Goal: Task Accomplishment & Management: Manage account settings

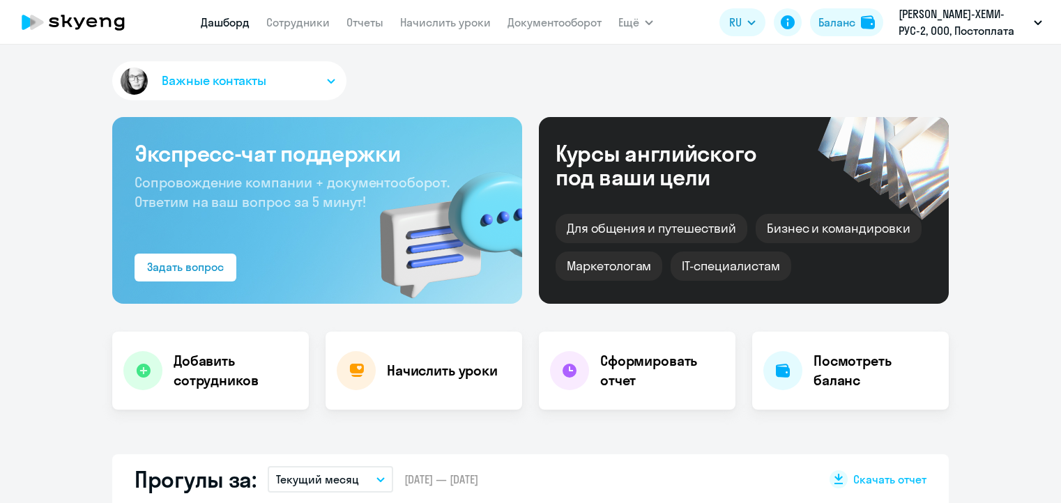
select select "30"
click at [445, 18] on link "Начислить уроки" at bounding box center [445, 22] width 91 height 14
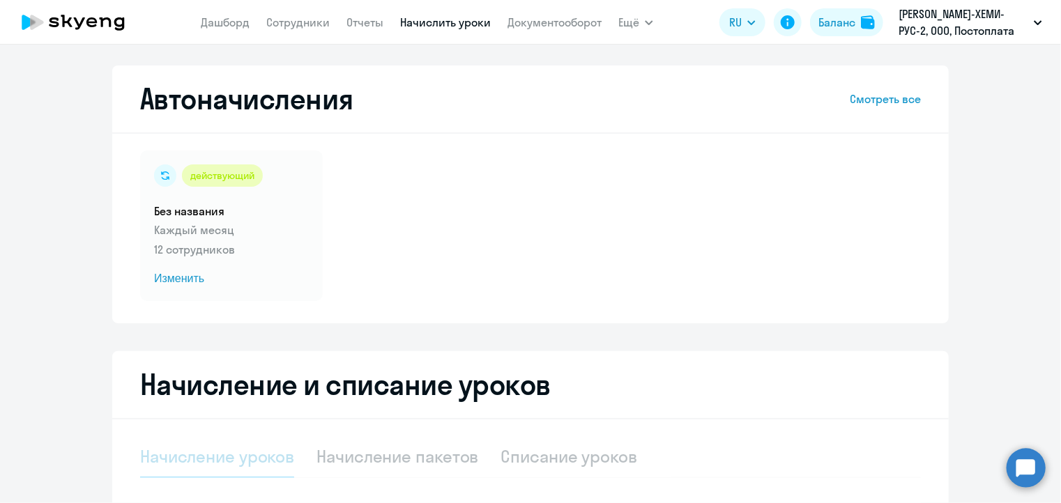
select select "10"
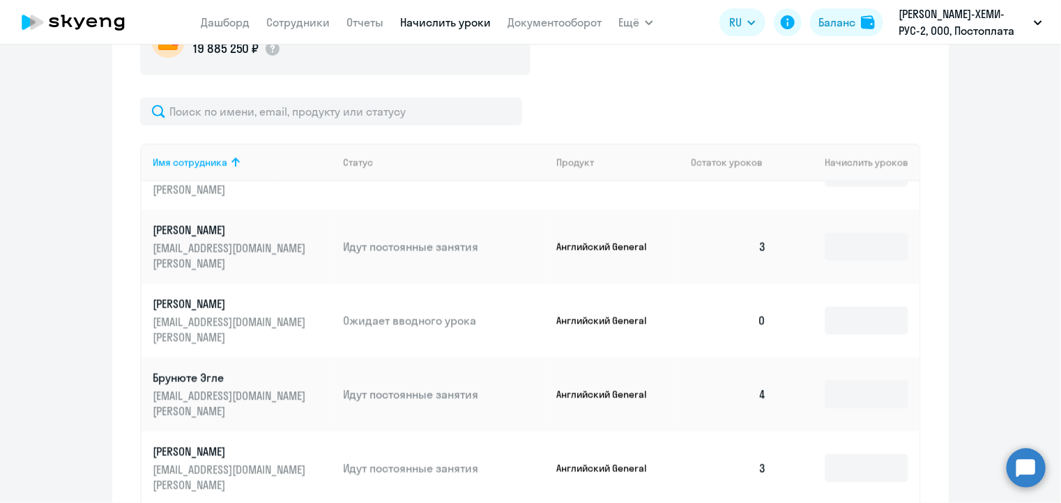
scroll to position [70, 0]
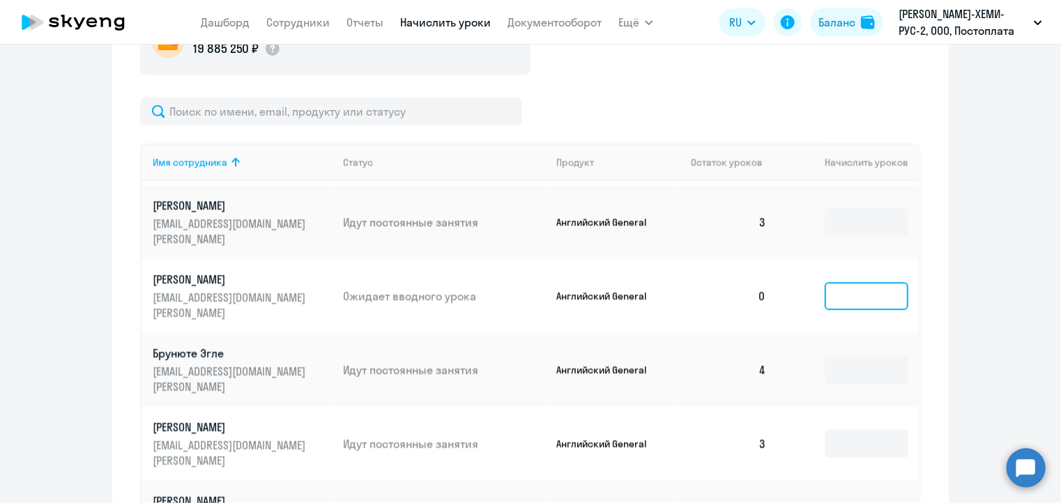
click at [833, 285] on input at bounding box center [867, 296] width 84 height 28
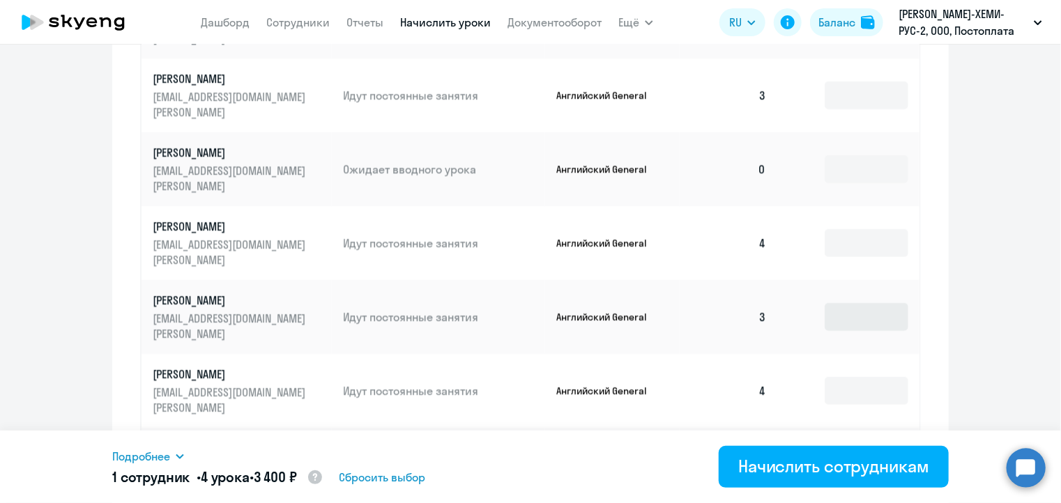
scroll to position [767, 0]
type input "4"
click at [825, 160] on input at bounding box center [867, 169] width 84 height 28
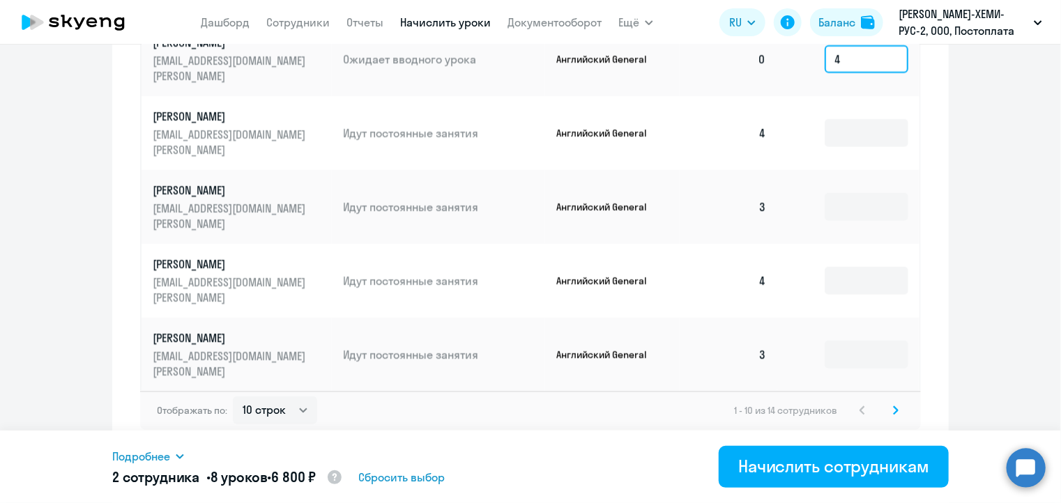
scroll to position [881, 0]
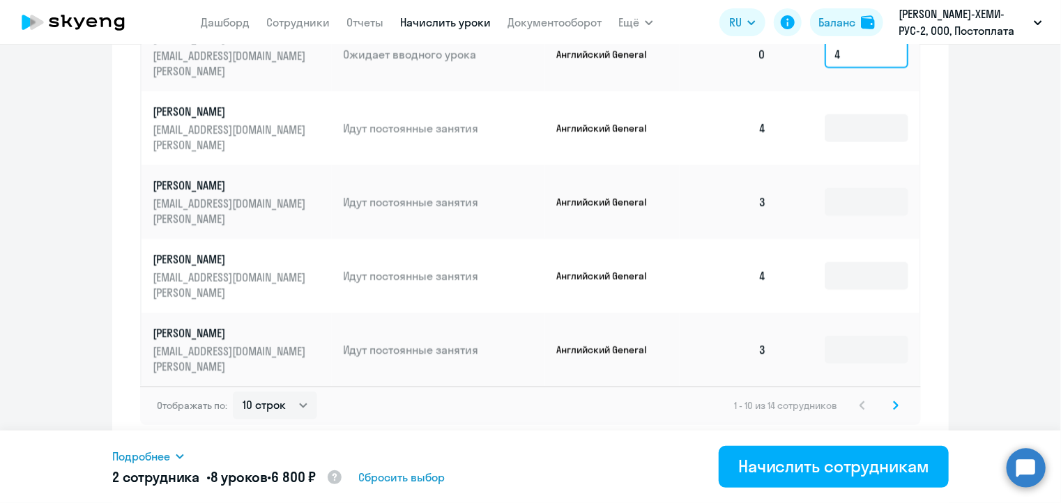
type input "4"
drag, startPoint x: 900, startPoint y: 402, endPoint x: 888, endPoint y: 405, distance: 12.2
click at [897, 403] on div "Отображать по: 10 строк 30 строк 50 строк 1 - 10 из 14 сотрудников" at bounding box center [530, 405] width 781 height 39
click at [893, 405] on icon at bounding box center [896, 406] width 6 height 10
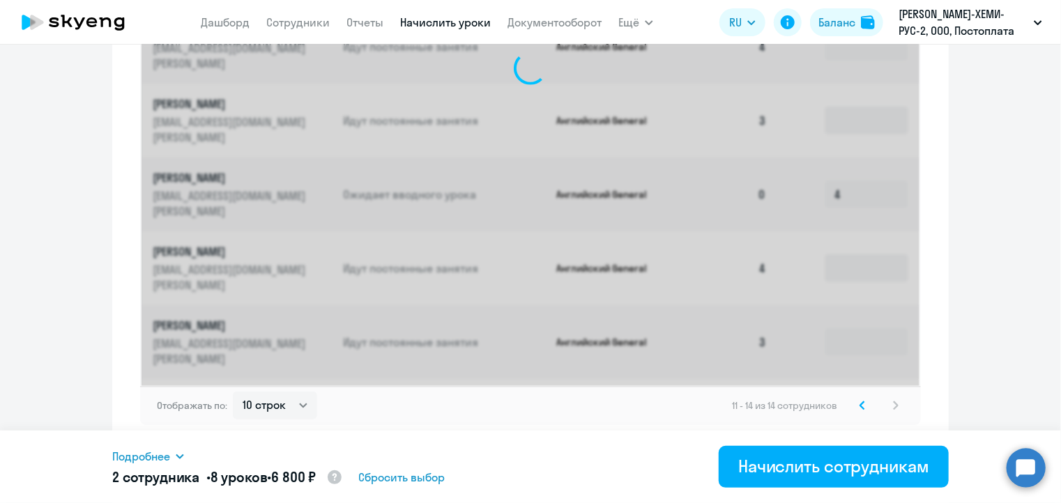
scroll to position [578, 0]
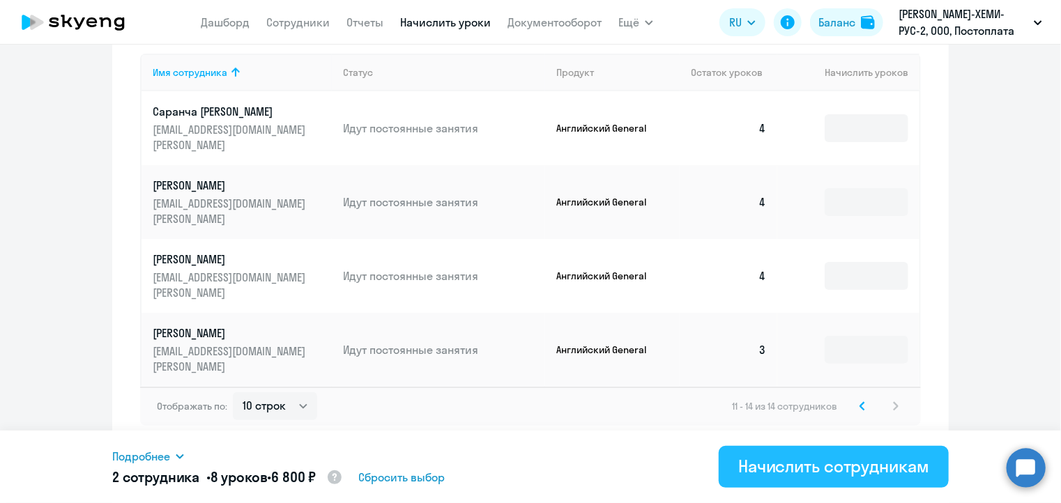
click at [803, 465] on div "Начислить сотрудникам" at bounding box center [833, 466] width 191 height 22
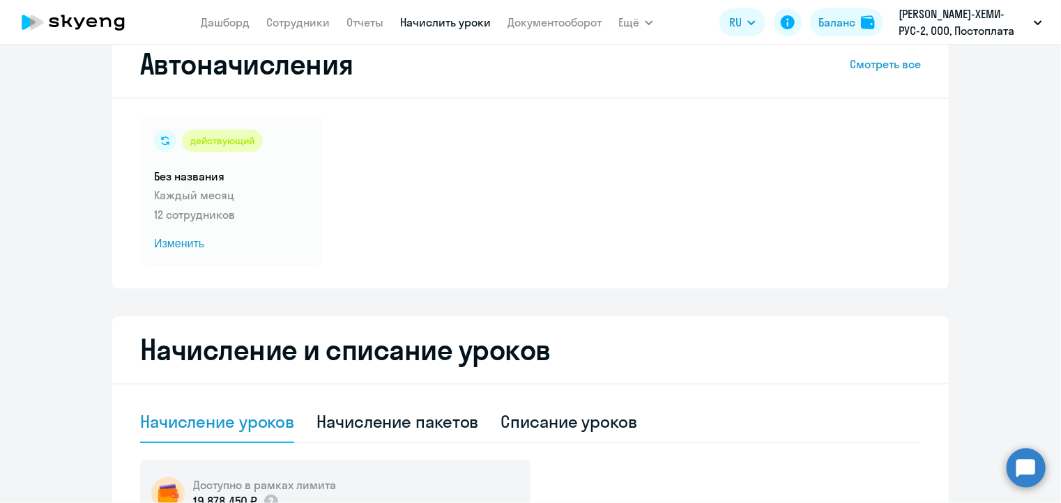
scroll to position [20, 0]
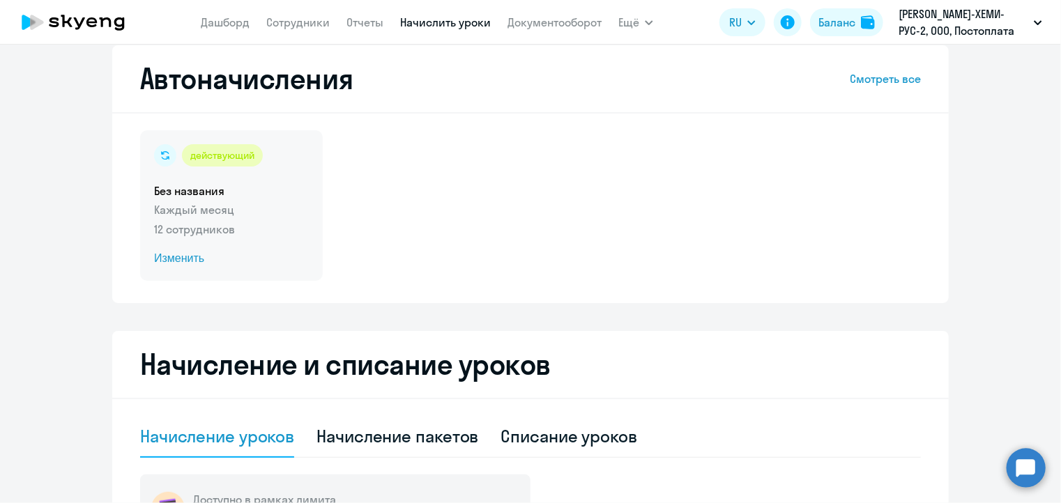
click at [180, 262] on span "Изменить" at bounding box center [231, 258] width 155 height 17
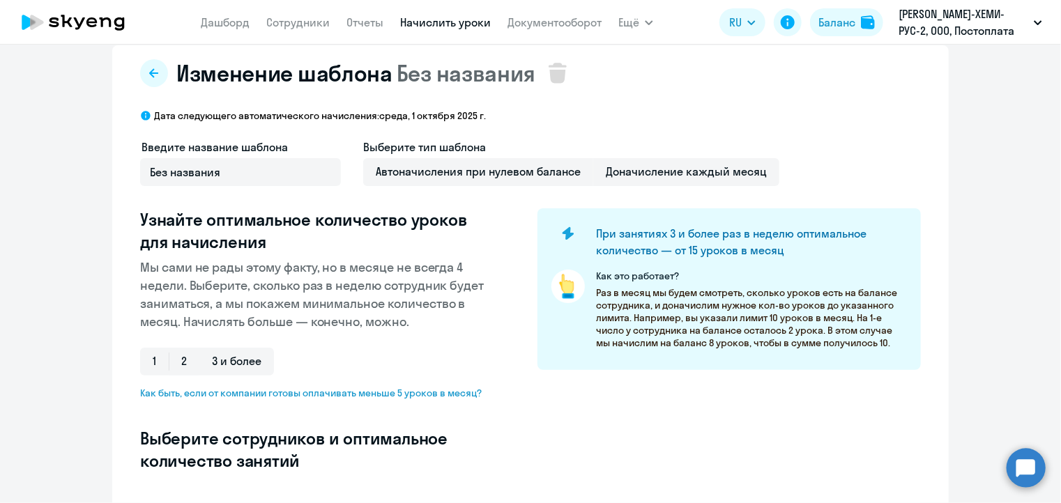
select select "10"
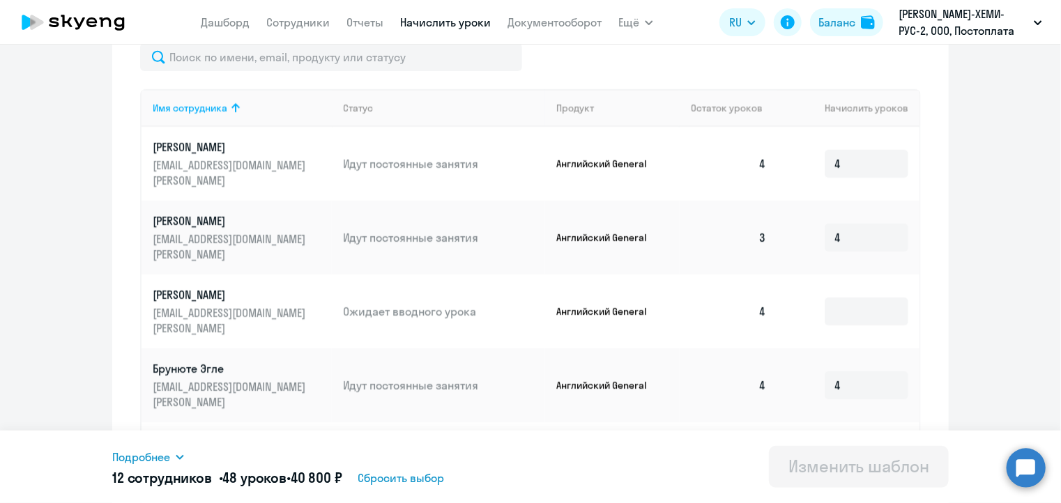
scroll to position [508, 0]
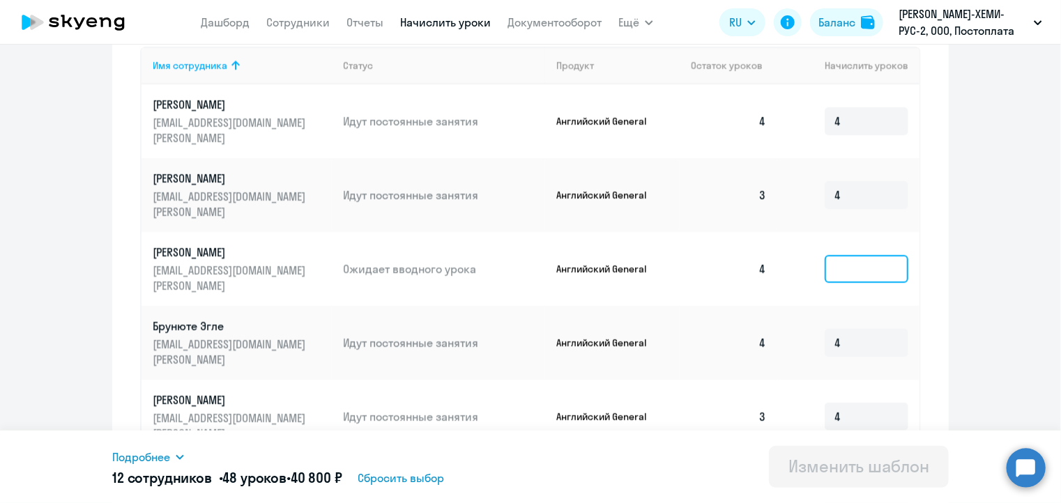
click at [835, 255] on input at bounding box center [867, 269] width 84 height 28
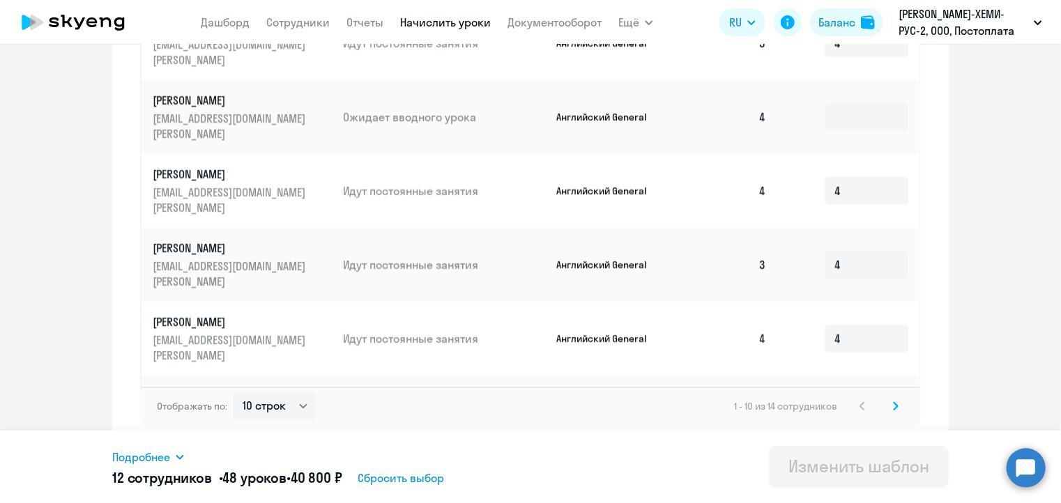
scroll to position [141, 0]
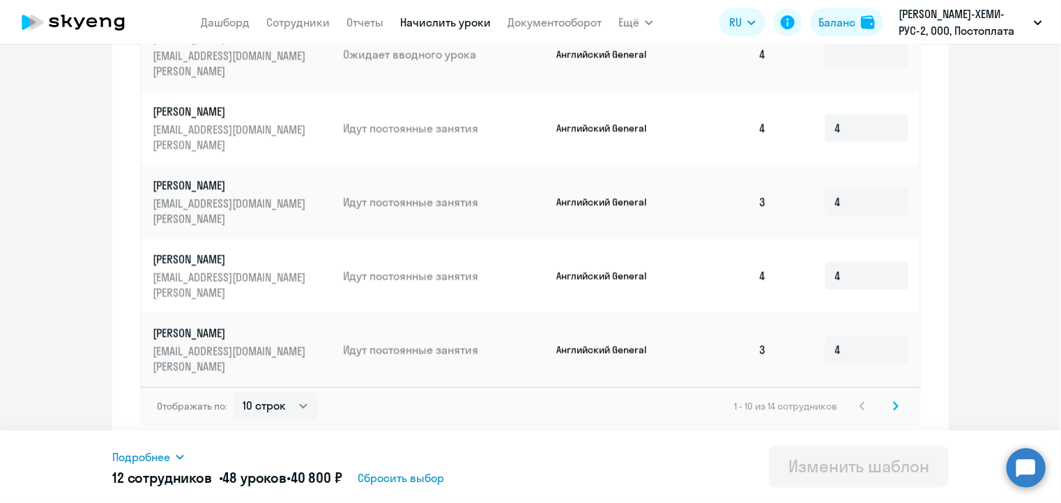
click at [894, 407] on icon at bounding box center [896, 406] width 4 height 8
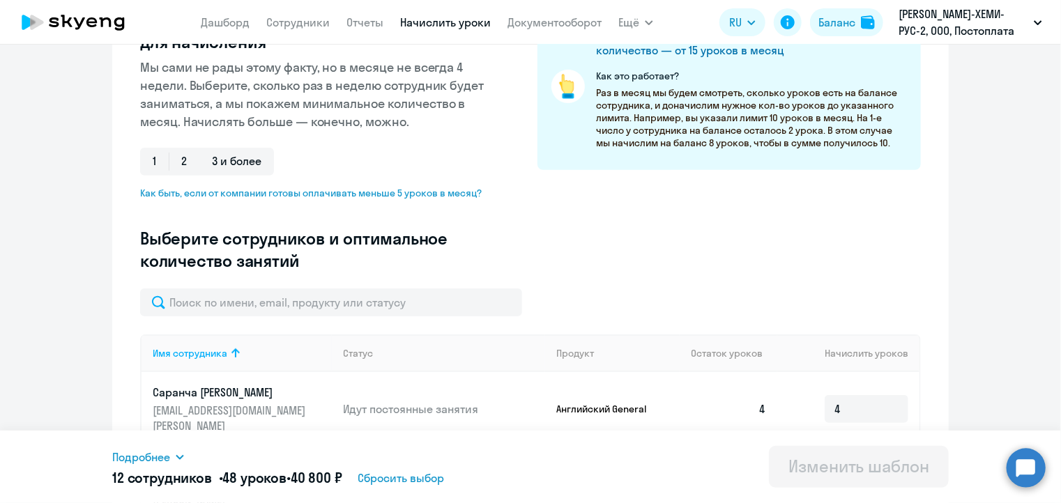
scroll to position [502, 0]
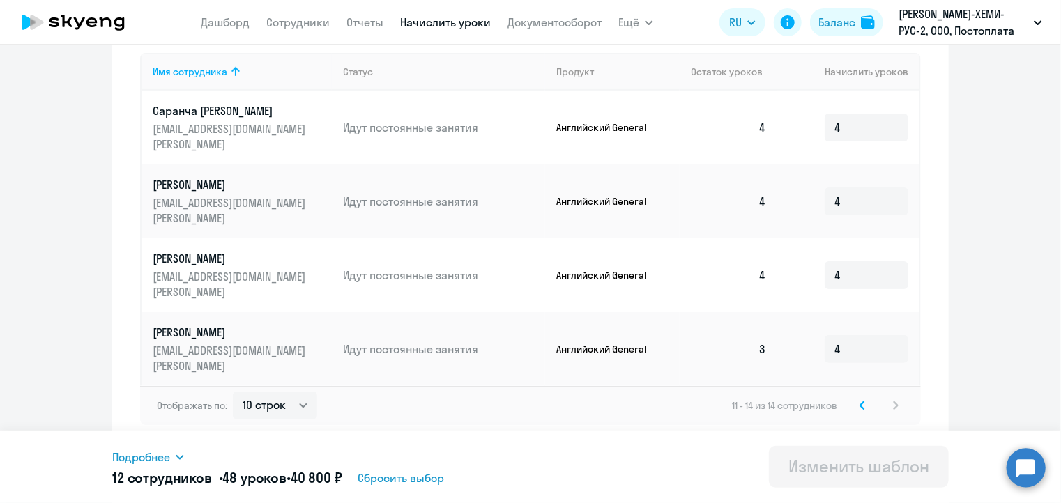
click at [854, 410] on svg-icon at bounding box center [862, 405] width 17 height 17
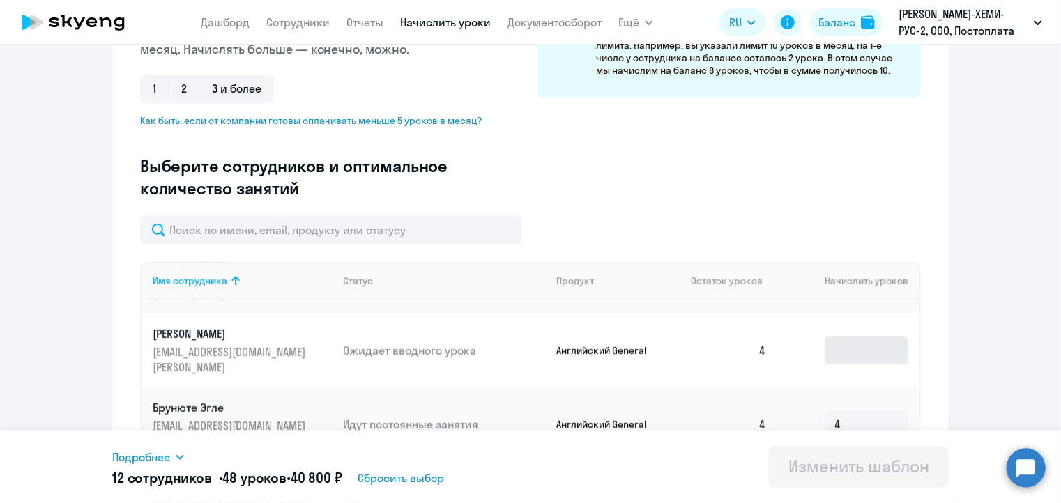
scroll to position [141, 0]
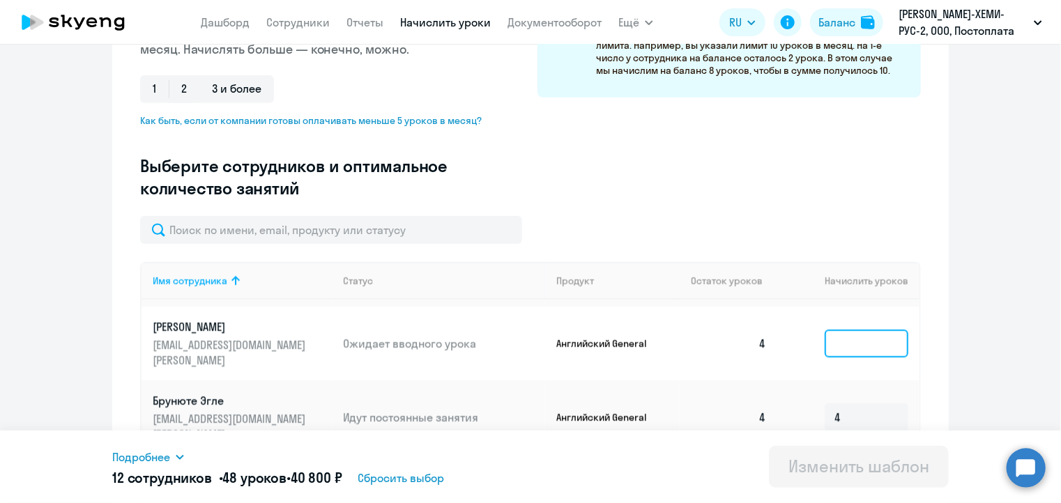
click at [831, 347] on input at bounding box center [867, 344] width 84 height 28
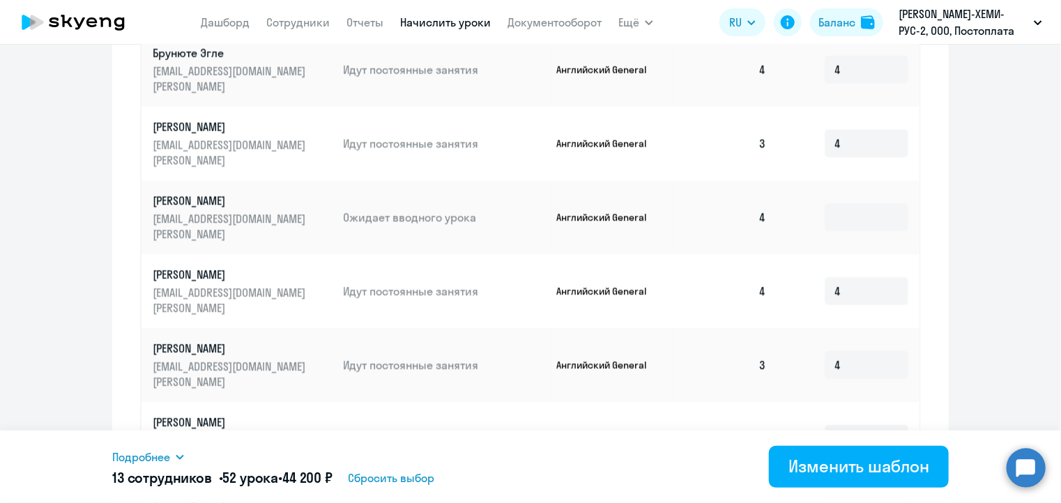
scroll to position [642, 0]
type input "4"
click at [825, 216] on input at bounding box center [867, 217] width 84 height 28
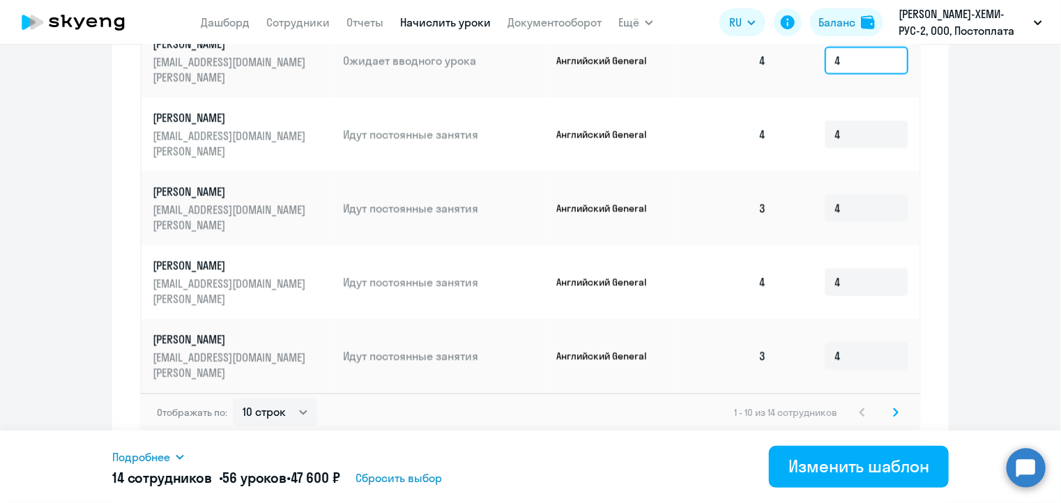
scroll to position [804, 0]
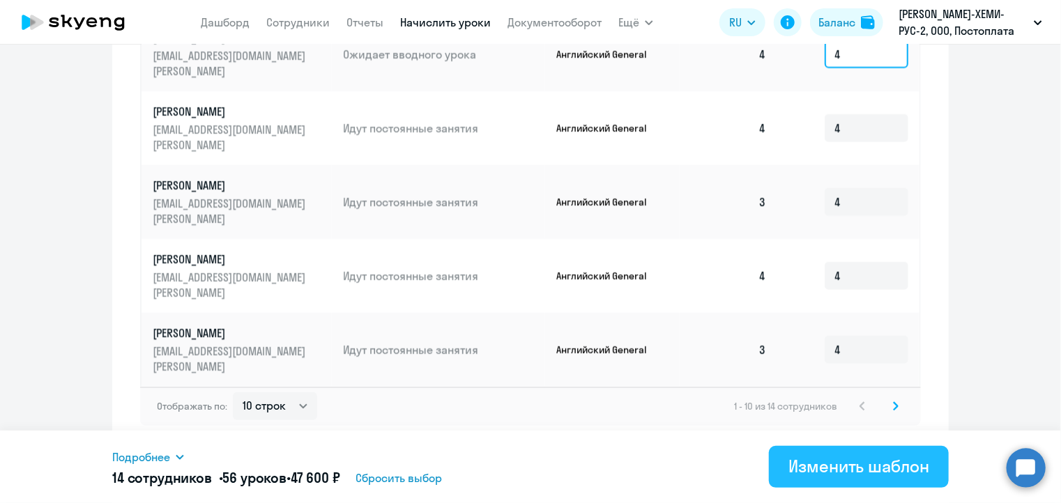
type input "4"
click at [817, 458] on div "Изменить шаблон" at bounding box center [859, 466] width 141 height 22
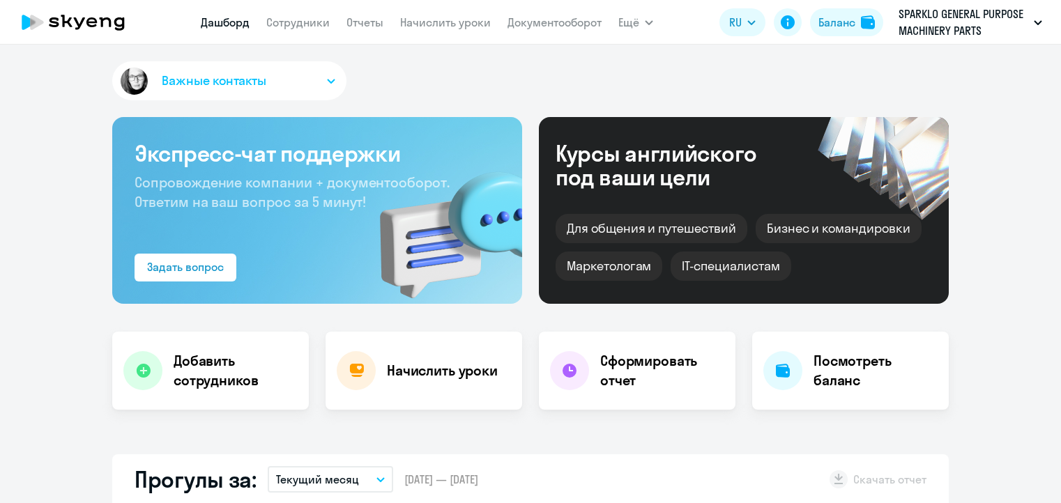
select select "30"
